Goal: Information Seeking & Learning: Learn about a topic

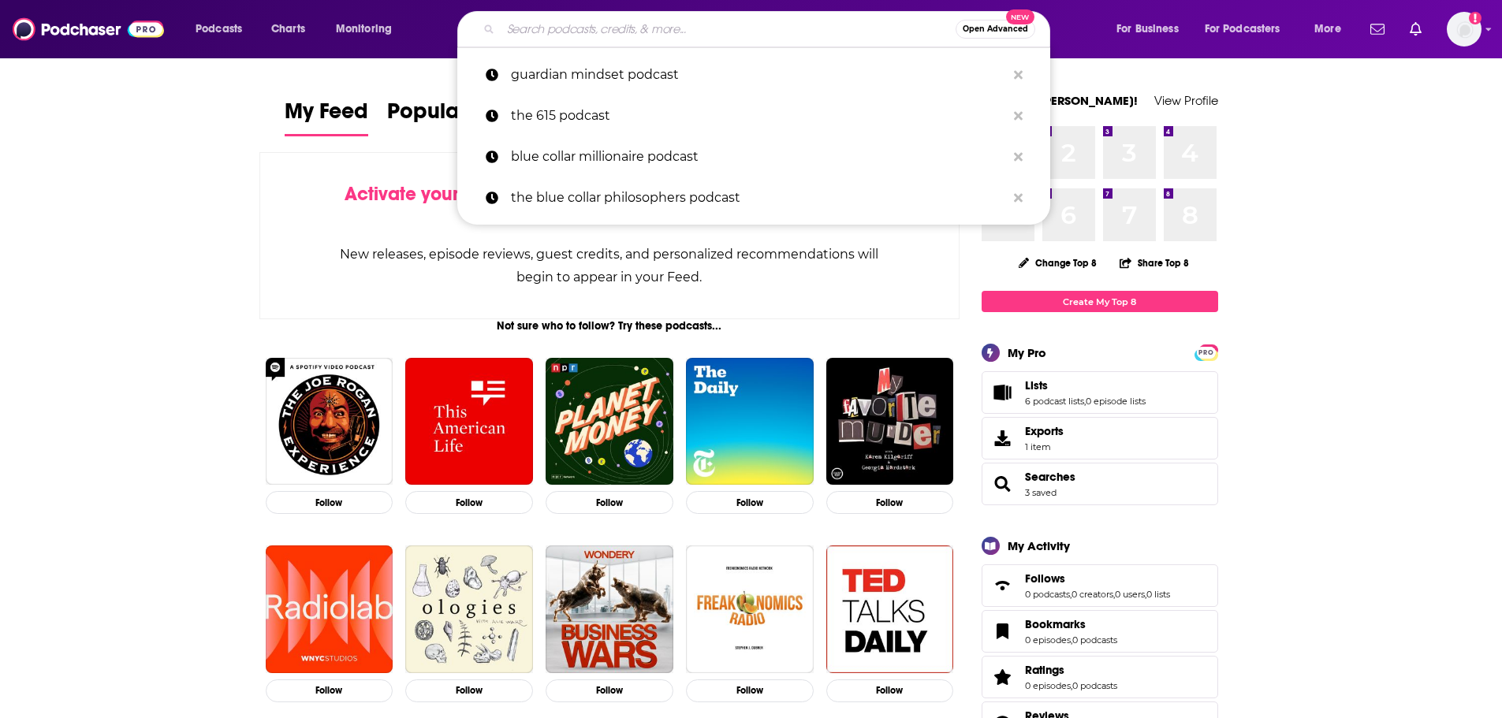
click at [706, 37] on input "Search podcasts, credits, & more..." at bounding box center [728, 29] width 455 height 25
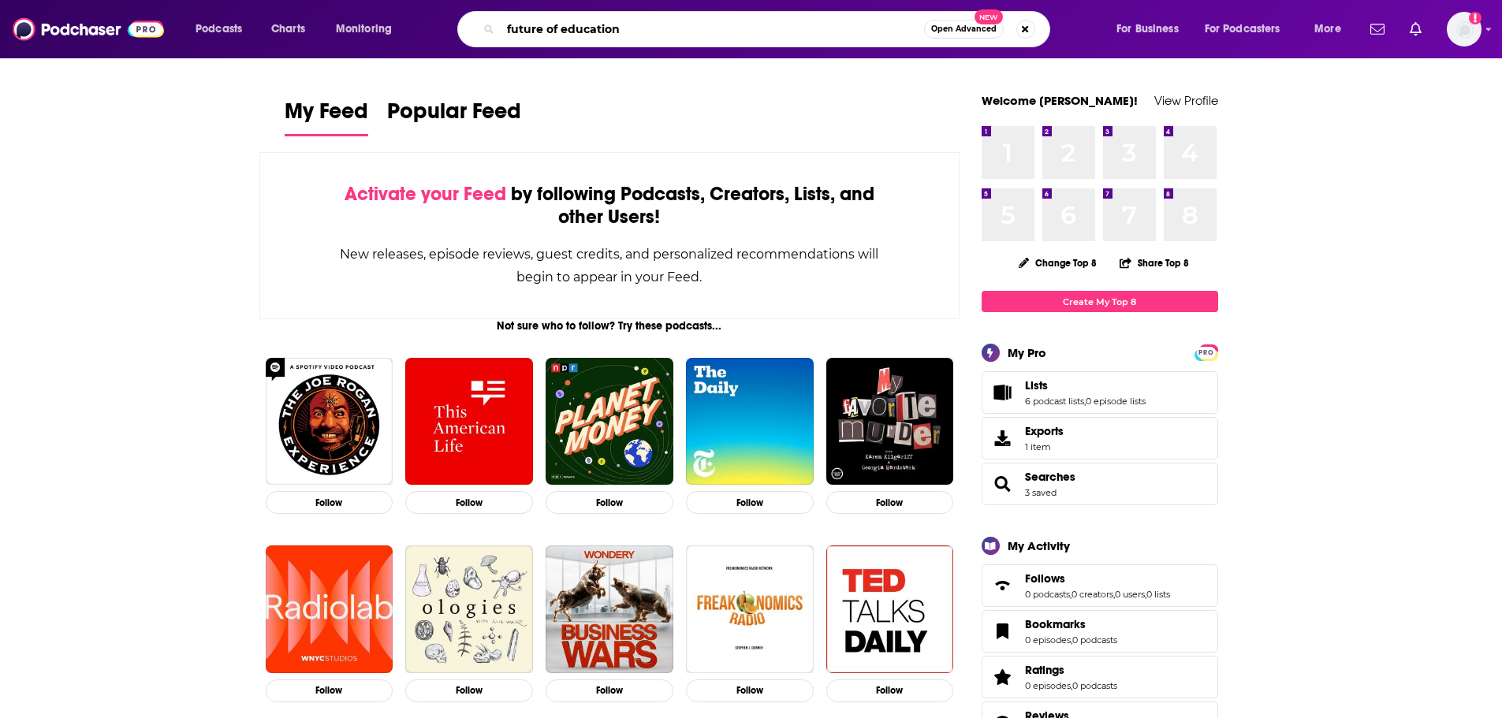
type input "future of education"
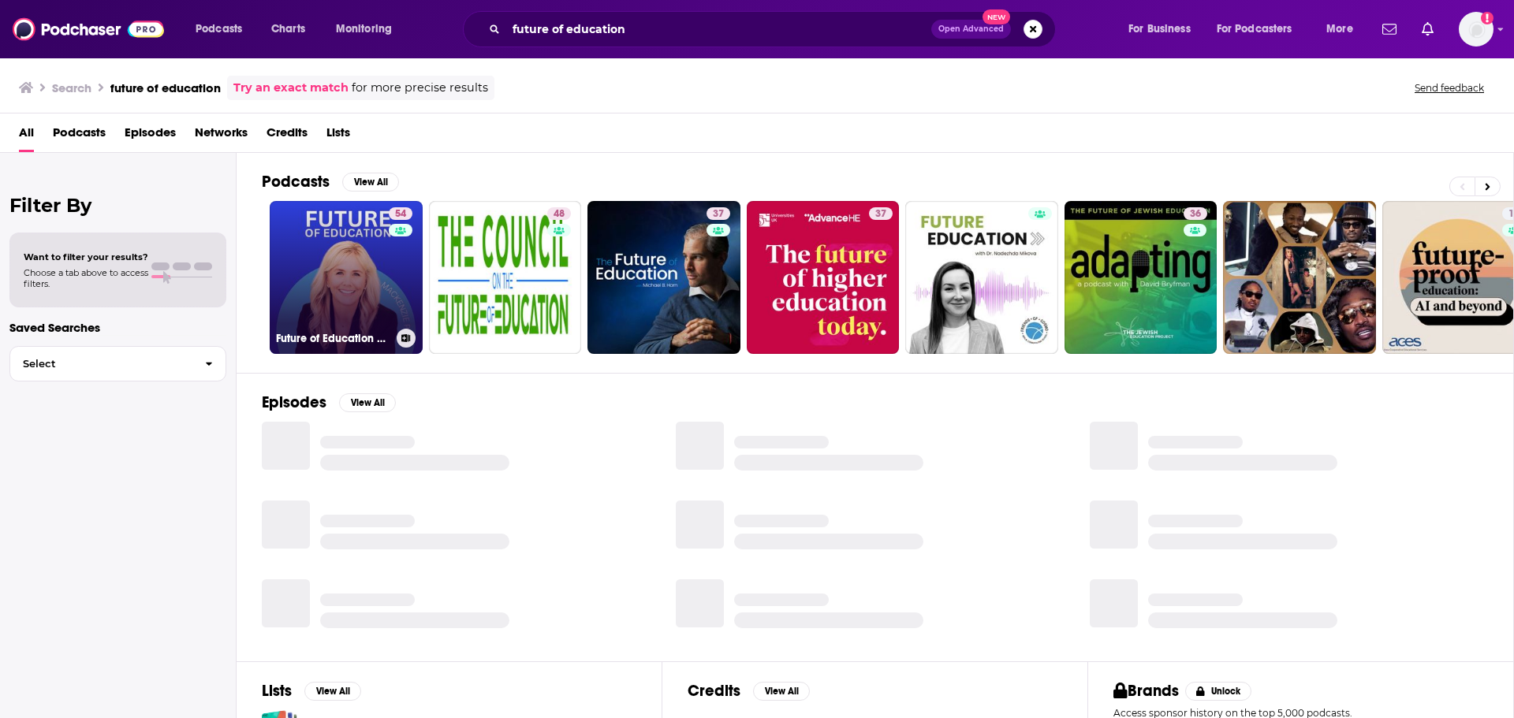
click at [279, 265] on link "54 Future of Education Podcast" at bounding box center [346, 277] width 153 height 153
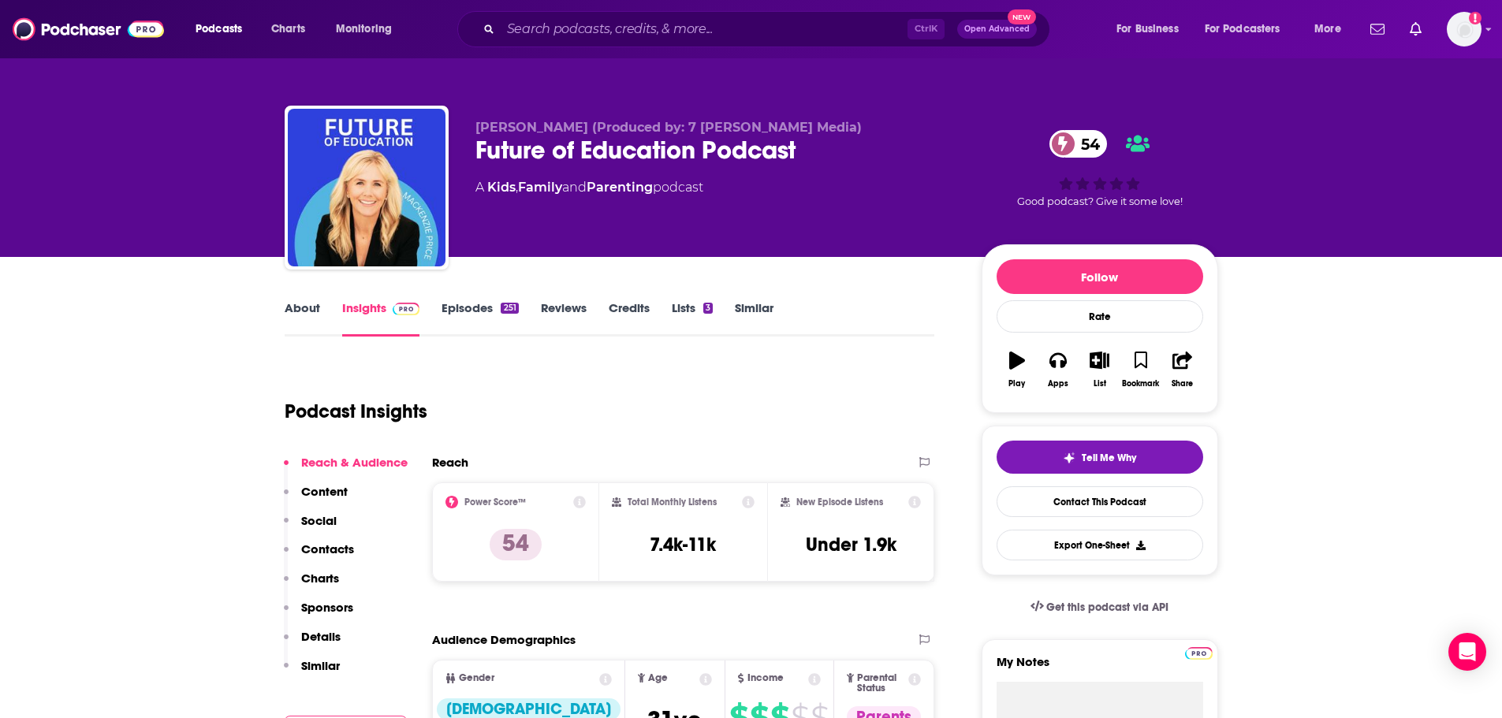
click at [285, 303] on link "About" at bounding box center [302, 318] width 35 height 36
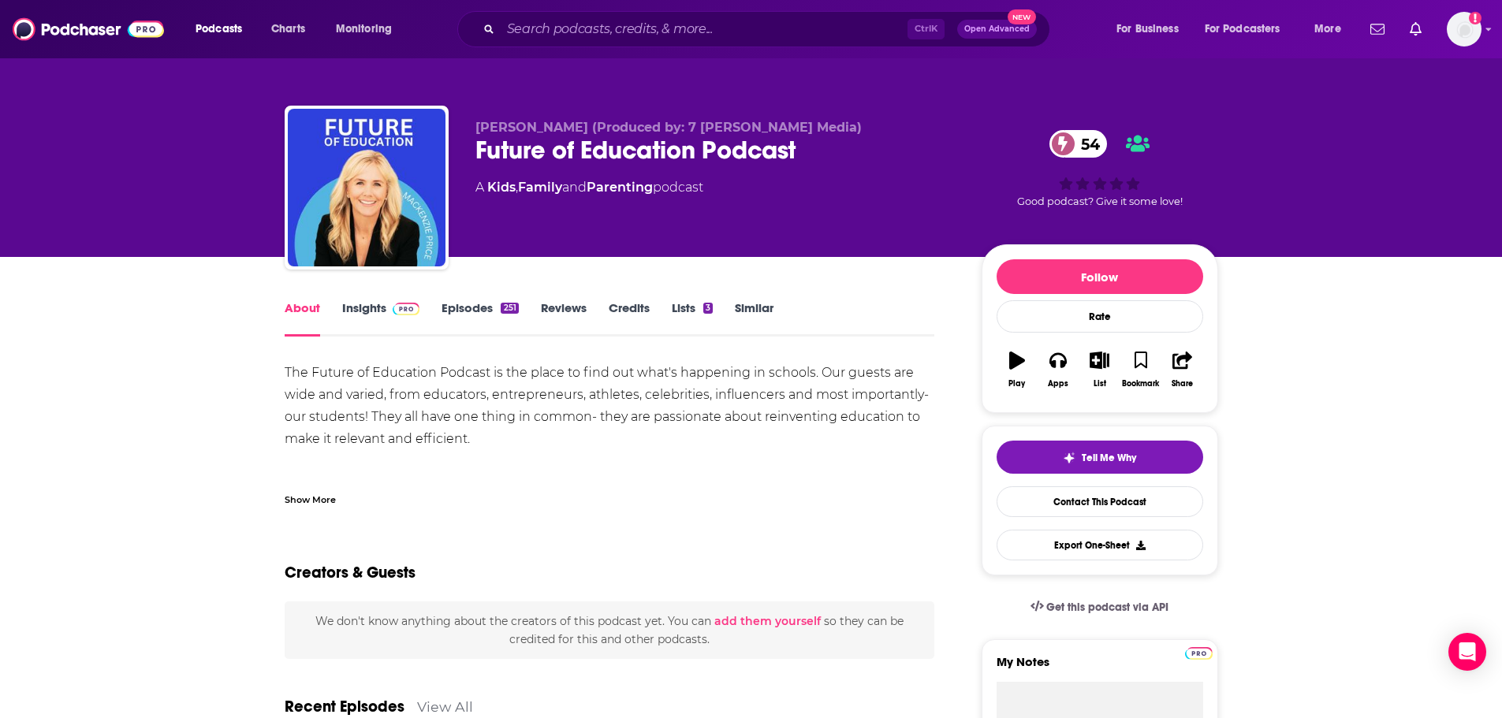
click at [336, 495] on div "Show More" at bounding box center [610, 493] width 651 height 27
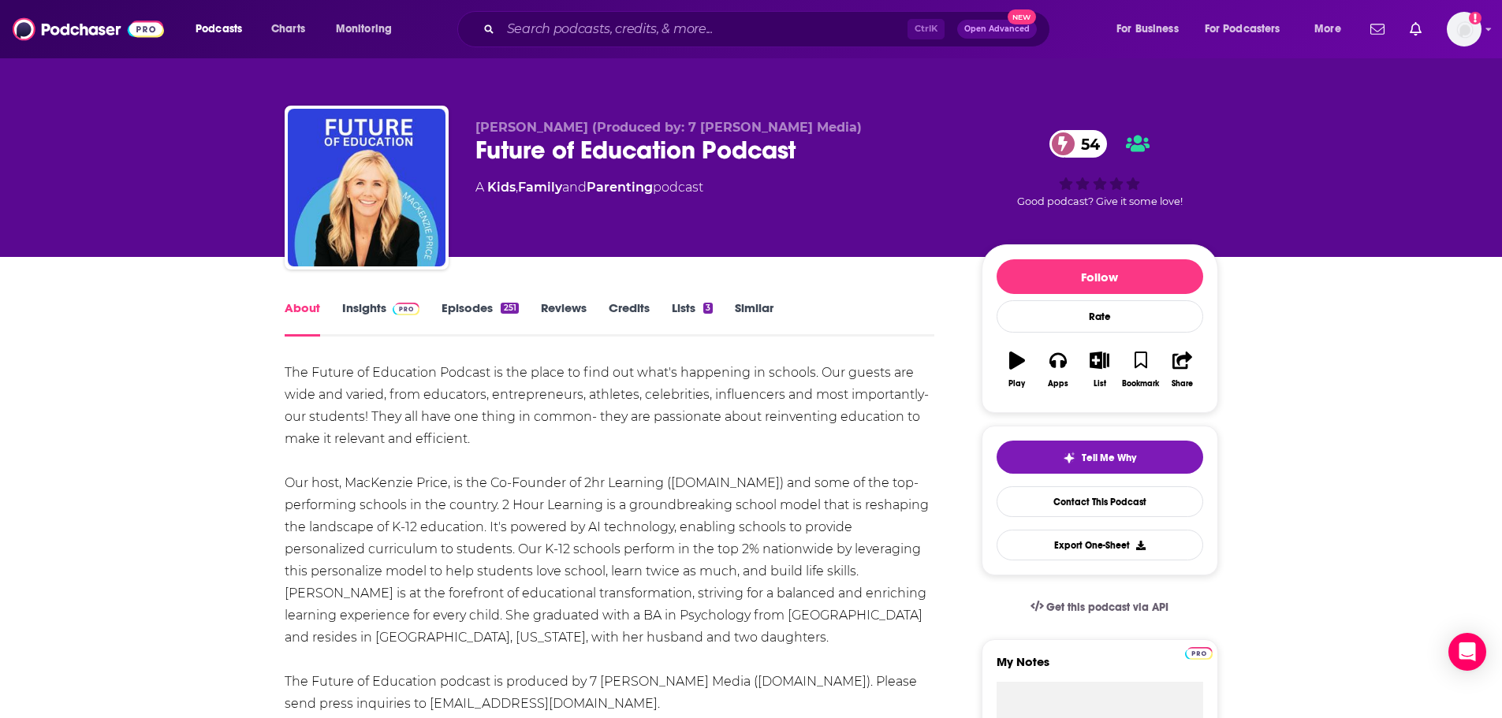
click at [349, 315] on link "Insights" at bounding box center [381, 318] width 78 height 36
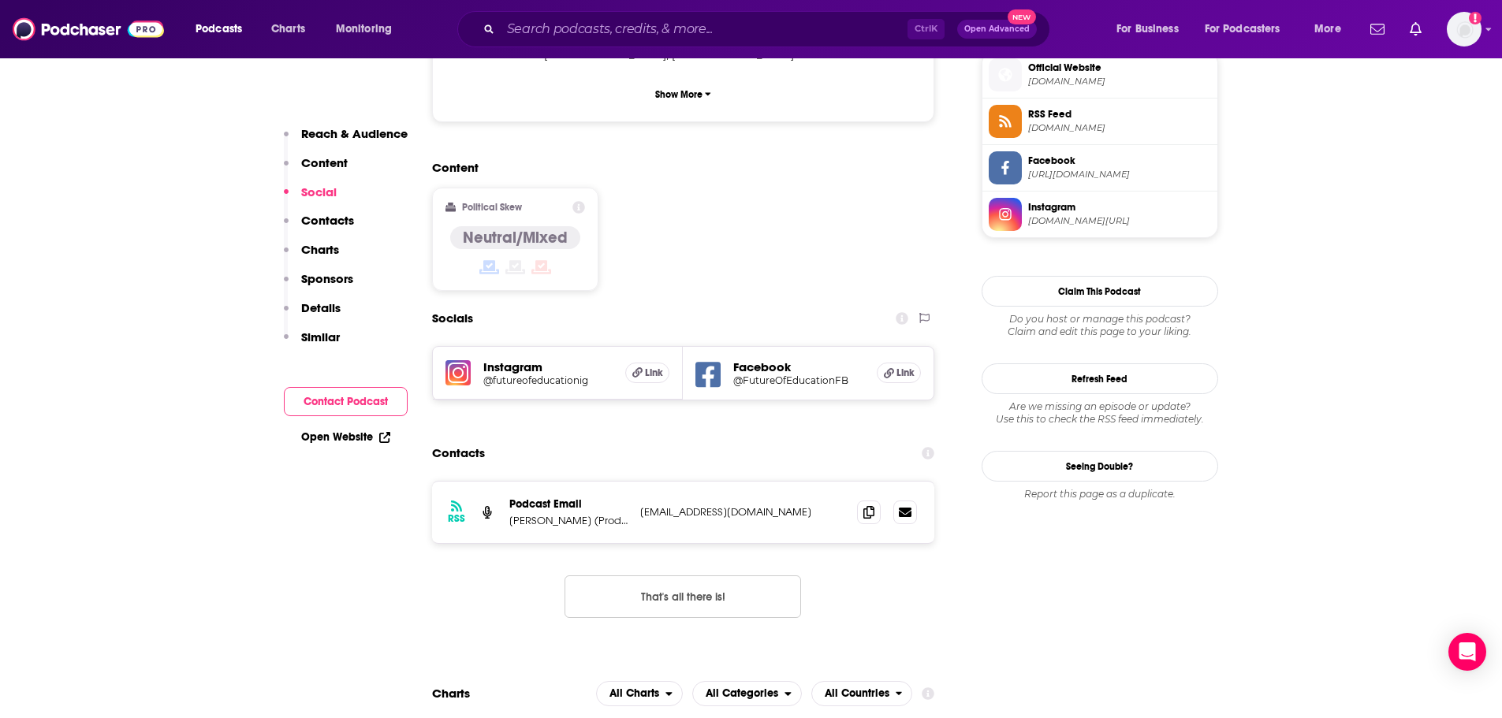
scroll to position [1183, 0]
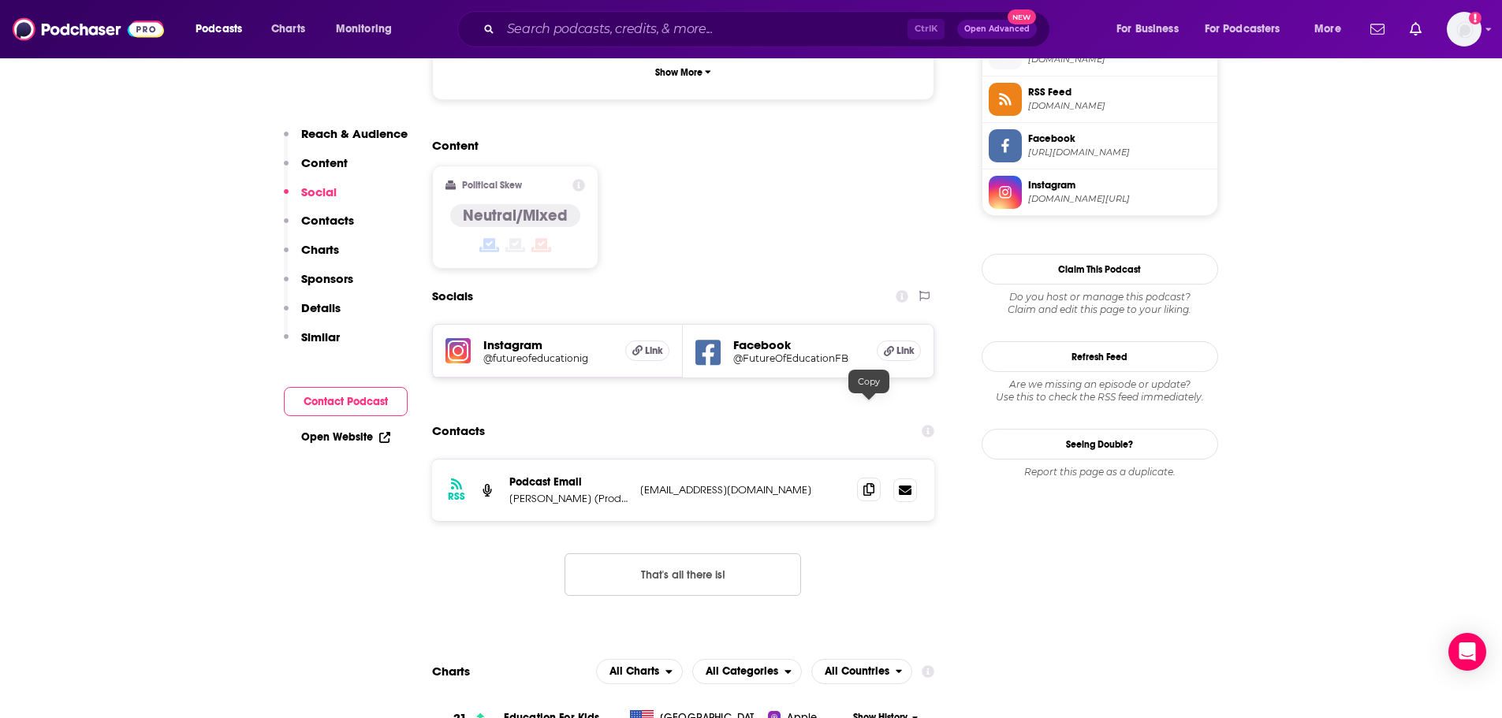
click at [875, 478] on span at bounding box center [869, 490] width 24 height 24
click at [863, 478] on span at bounding box center [869, 490] width 24 height 24
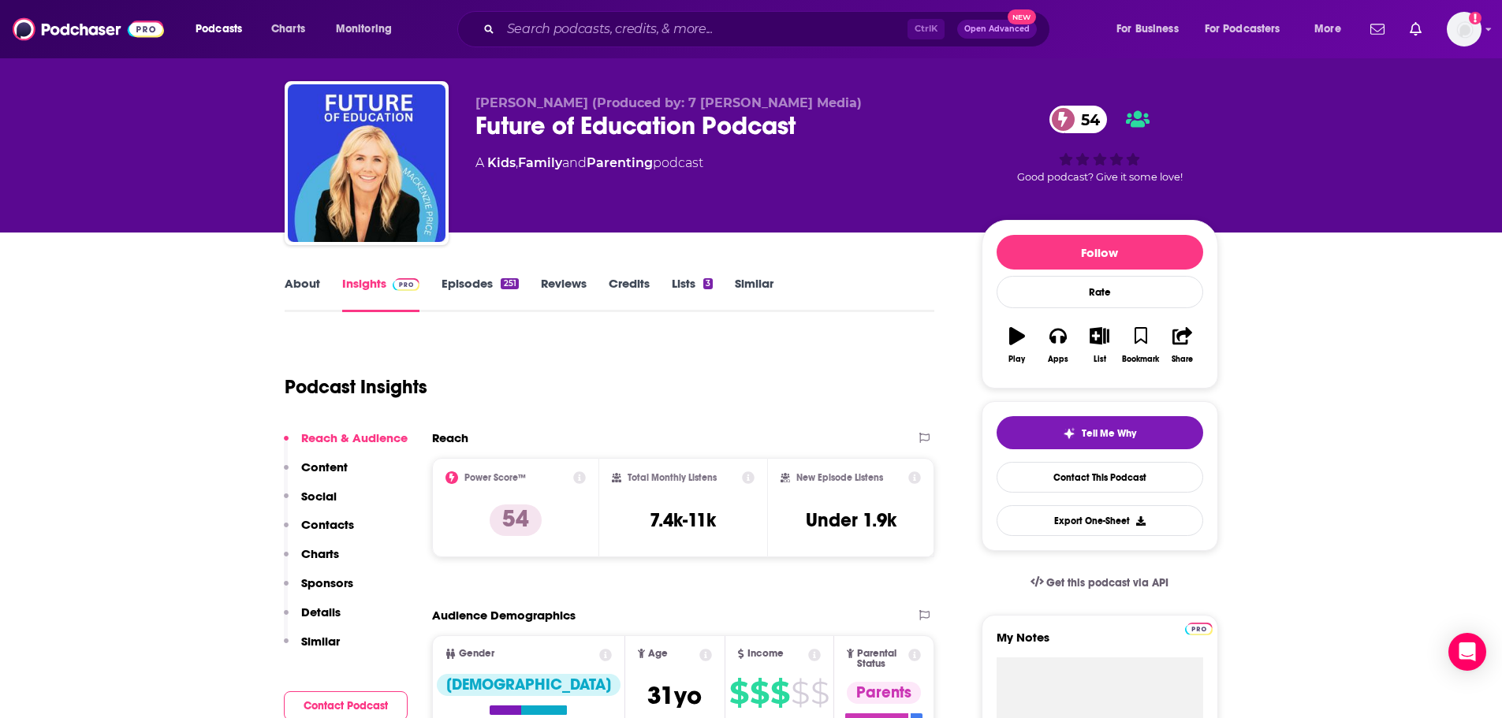
scroll to position [0, 0]
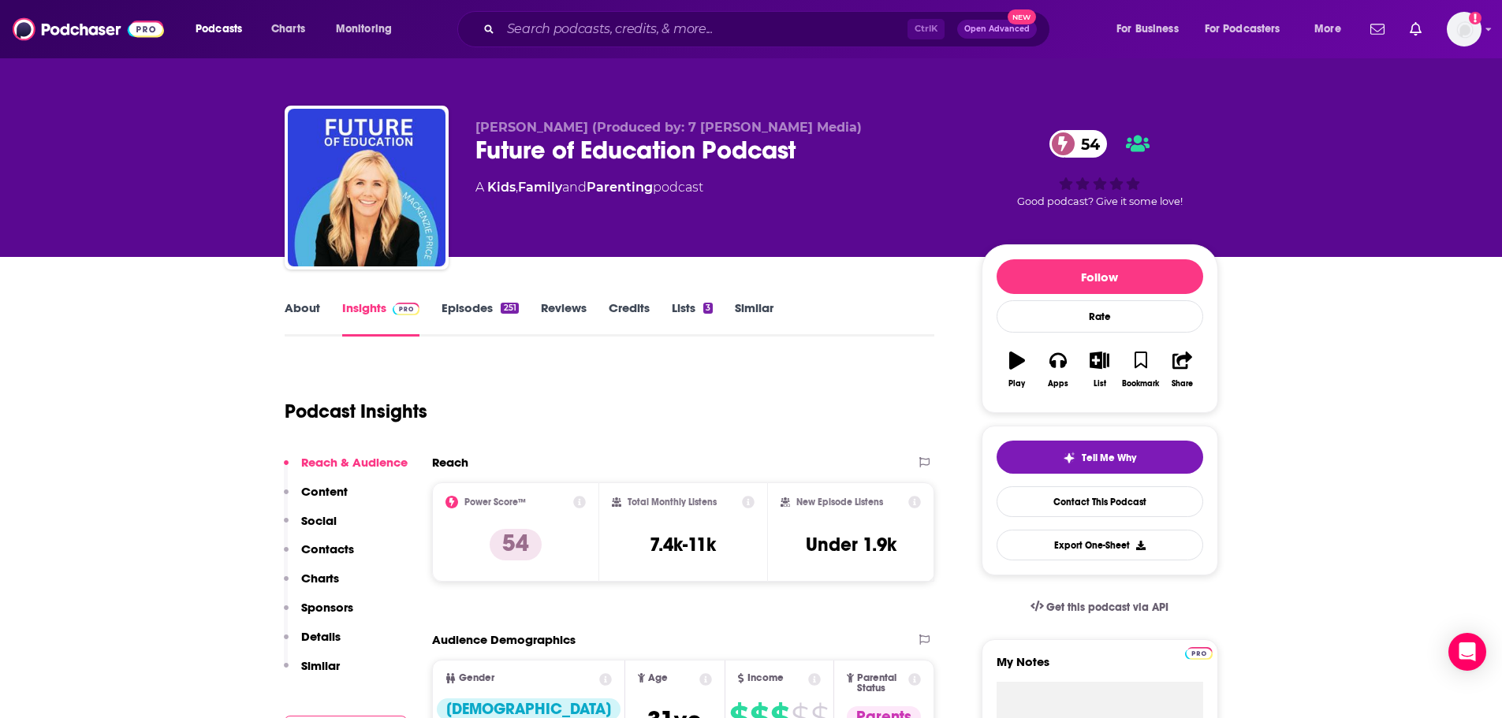
click at [307, 315] on link "About" at bounding box center [302, 318] width 35 height 36
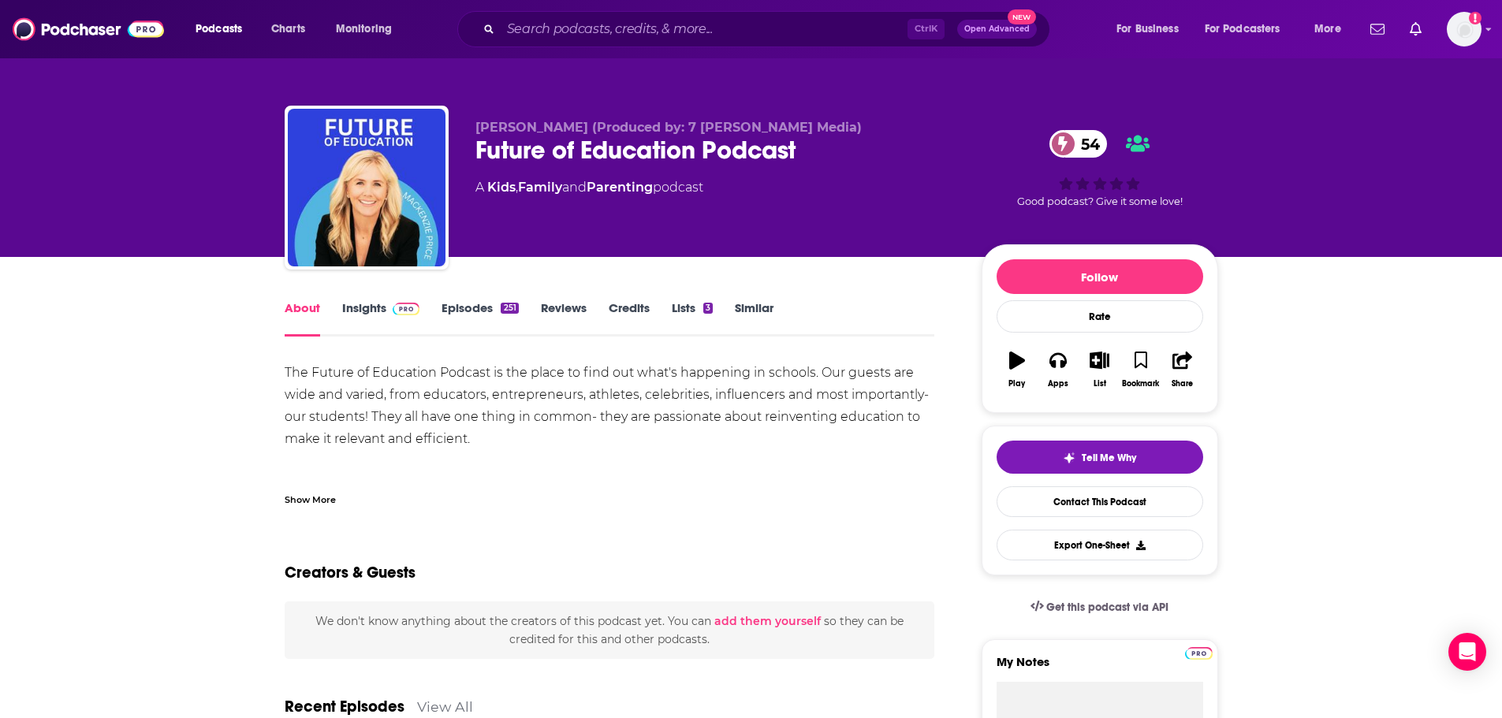
click at [319, 504] on div "Show More" at bounding box center [310, 498] width 51 height 15
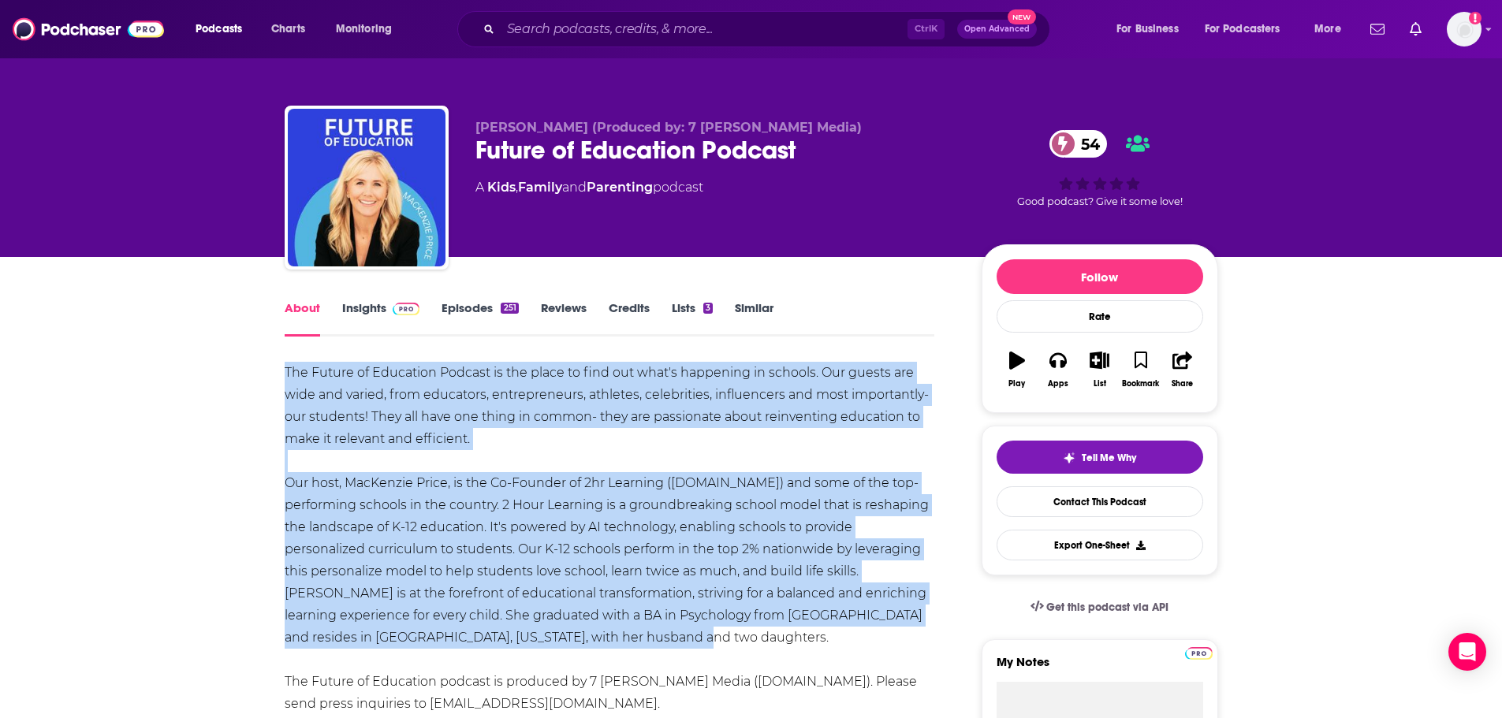
drag, startPoint x: 583, startPoint y: 639, endPoint x: 268, endPoint y: 378, distance: 409.3
copy div "Lor Ipsumd si Ametconse Adipisc el sed doeiu te inci utl etdo'm aliquaeni ad mi…"
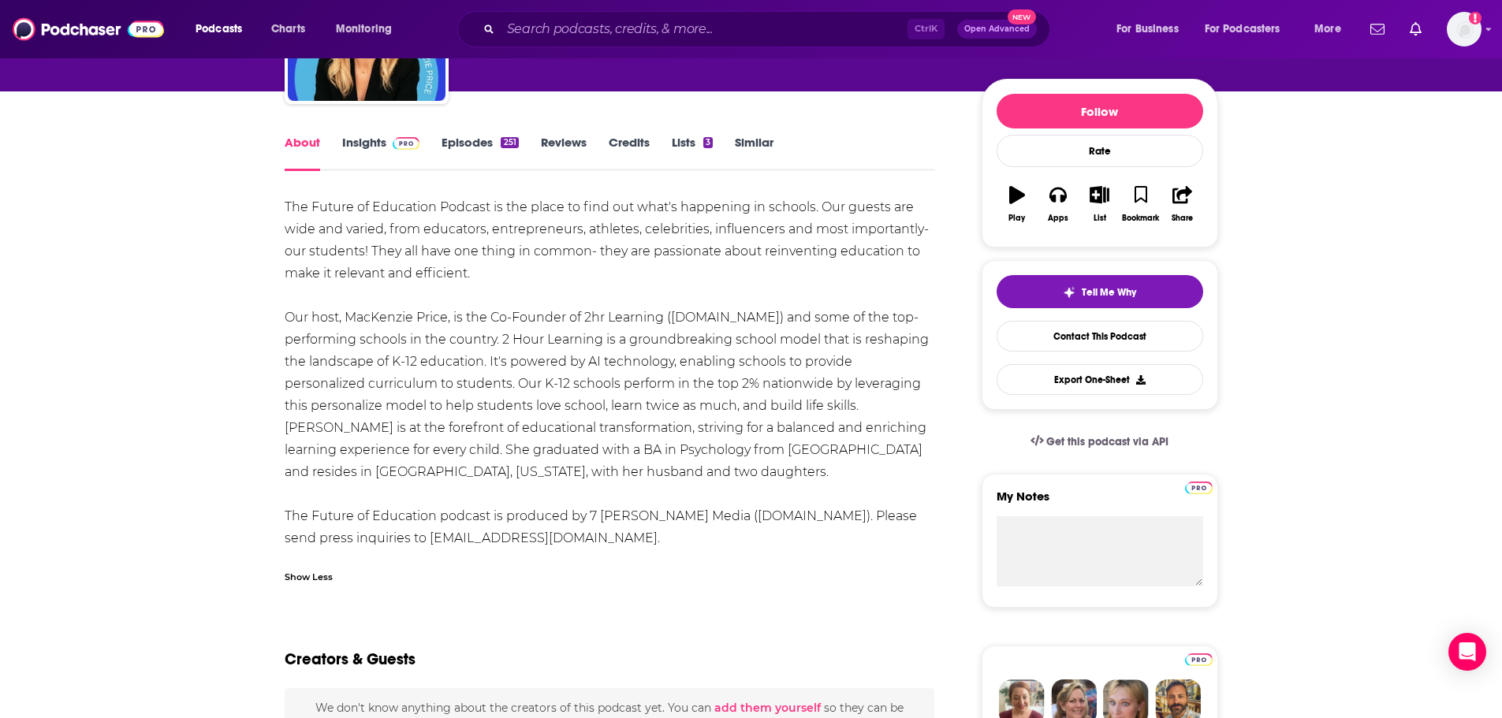
scroll to position [79, 0]
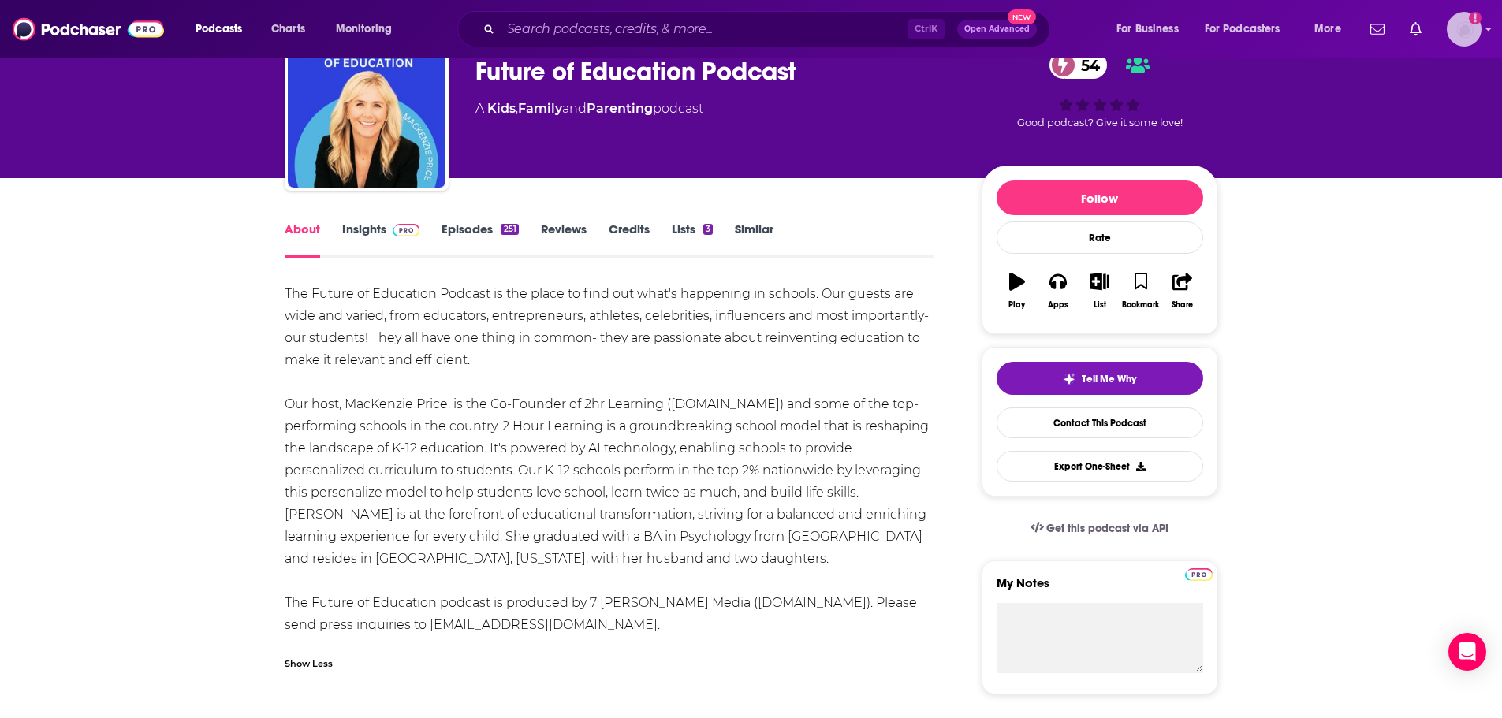
click at [1475, 24] on img "Logged in as ILATeam" at bounding box center [1464, 29] width 35 height 35
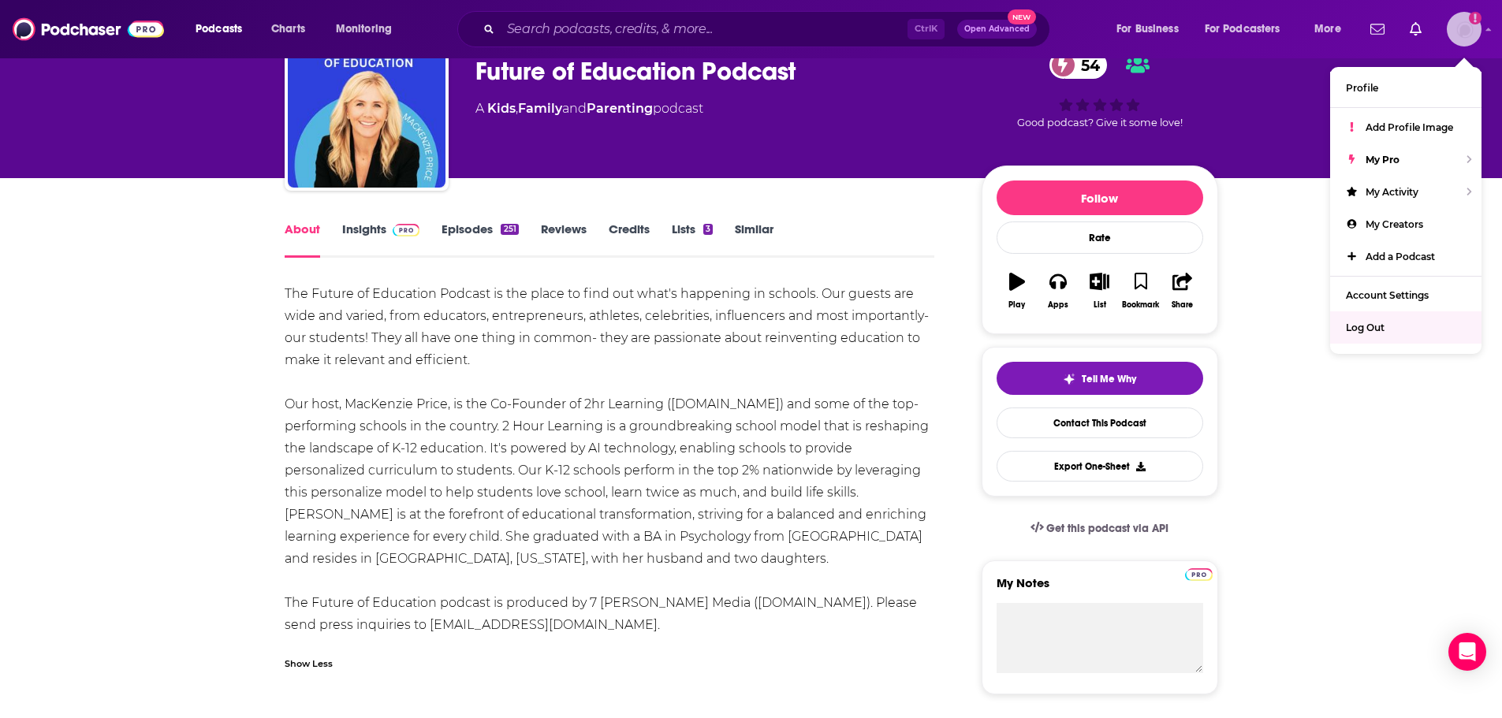
click at [1378, 330] on span "Log Out" at bounding box center [1365, 328] width 39 height 12
